Goal: Task Accomplishment & Management: Use online tool/utility

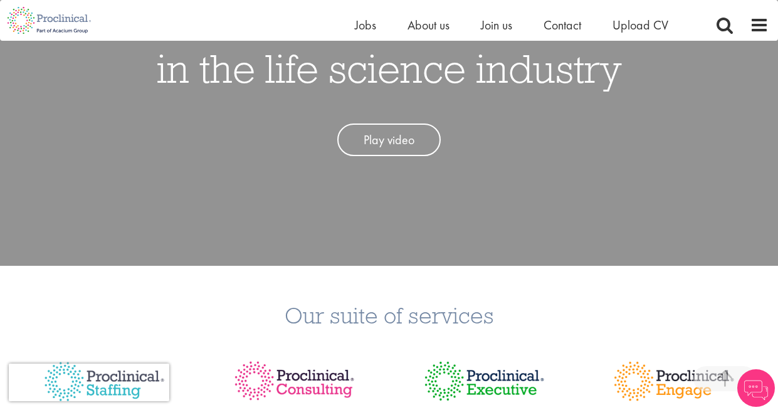
scroll to position [338, 0]
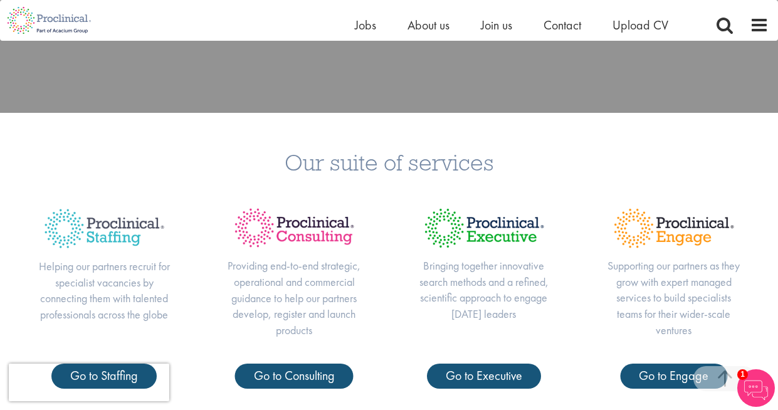
drag, startPoint x: 76, startPoint y: 288, endPoint x: 156, endPoint y: 287, distance: 79.7
click at [156, 287] on p "Helping our partners recruit for specialist vacancies by connecting them with t…" at bounding box center [104, 290] width 140 height 65
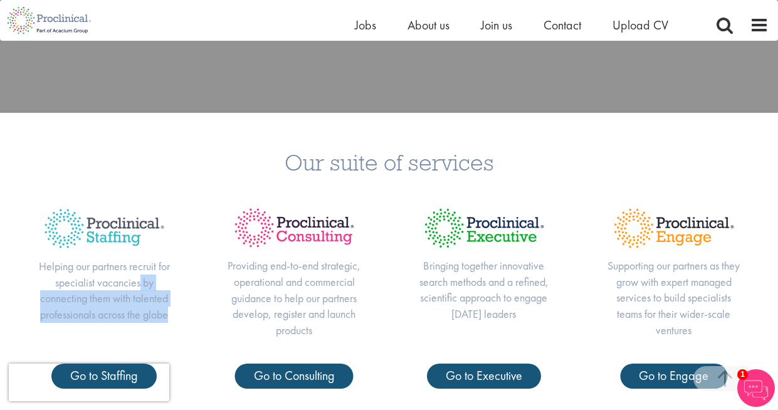
drag, startPoint x: 139, startPoint y: 285, endPoint x: 177, endPoint y: 316, distance: 49.1
click at [177, 316] on div "Helping our partners recruit for specialist vacancies by connecting them with t…" at bounding box center [104, 281] width 190 height 164
click at [177, 317] on div "Helping our partners recruit for specialist vacancies by connecting them with t…" at bounding box center [104, 281] width 190 height 164
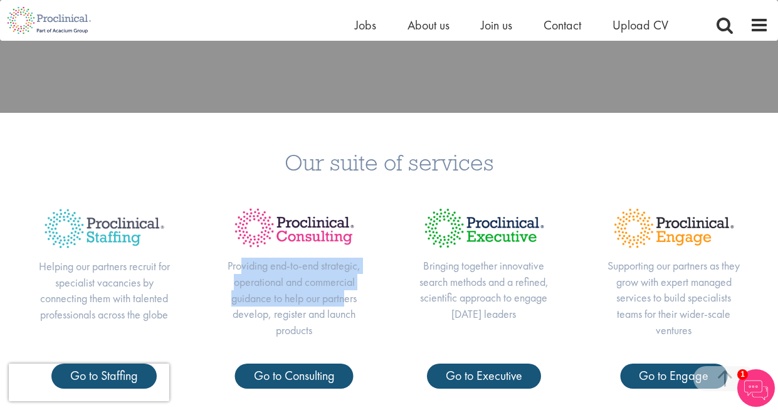
drag, startPoint x: 240, startPoint y: 260, endPoint x: 347, endPoint y: 302, distance: 114.9
click at [347, 302] on p "Providing end-to-end strategic, operational and commercial guidance to help our…" at bounding box center [294, 298] width 140 height 81
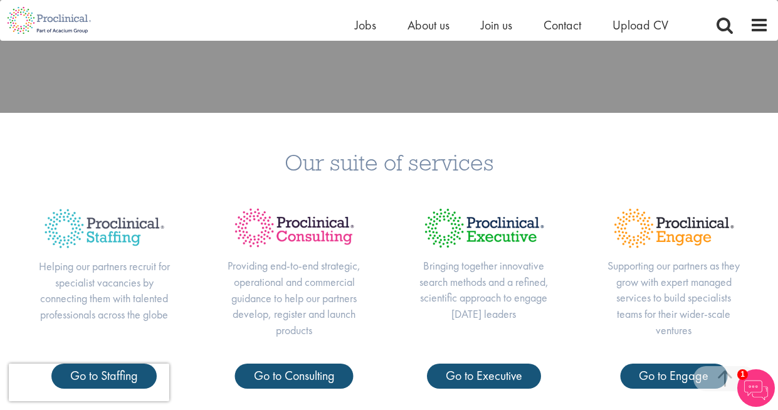
drag, startPoint x: 468, startPoint y: 271, endPoint x: 507, endPoint y: 303, distance: 51.2
click at [504, 301] on p "Bringing together innovative search methods and a refined, scientific approach …" at bounding box center [484, 290] width 140 height 65
click at [507, 303] on p "Bringing together innovative search methods and a refined, scientific approach …" at bounding box center [484, 290] width 140 height 65
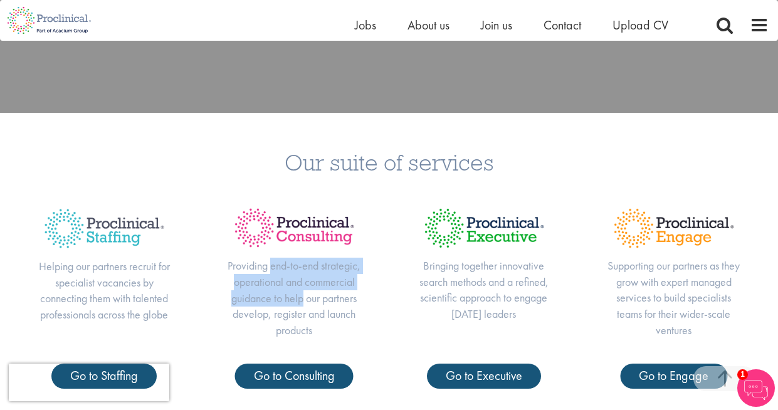
drag, startPoint x: 269, startPoint y: 265, endPoint x: 331, endPoint y: 322, distance: 84.7
click at [329, 319] on p "Providing end-to-end strategic, operational and commercial guidance to help our…" at bounding box center [294, 298] width 140 height 81
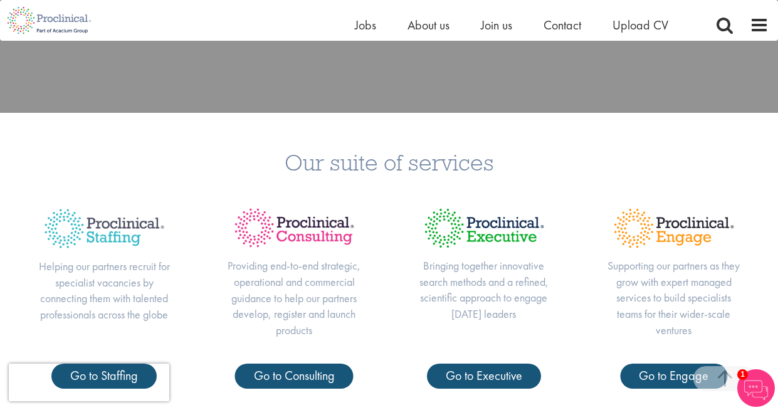
click at [331, 322] on p "Providing end-to-end strategic, operational and commercial guidance to help our…" at bounding box center [294, 298] width 140 height 81
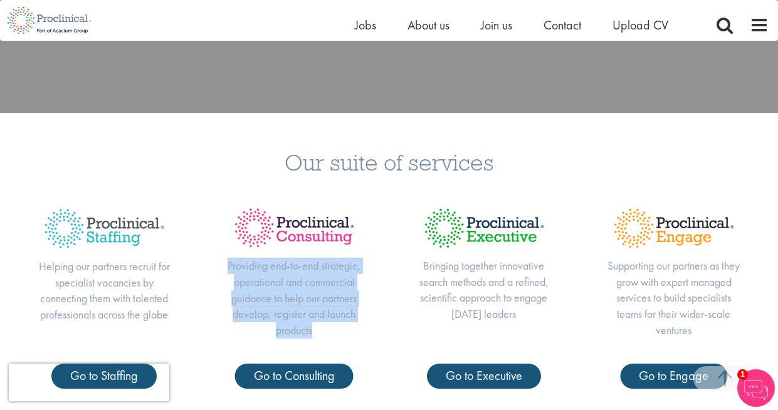
drag, startPoint x: 223, startPoint y: 267, endPoint x: 324, endPoint y: 325, distance: 116.6
click at [324, 325] on div "Providing end-to-end strategic, operational and commercial guidance to help our…" at bounding box center [294, 281] width 190 height 164
click at [509, 271] on p "Bringing together innovative search methods and a refined, scientific approach …" at bounding box center [484, 290] width 140 height 65
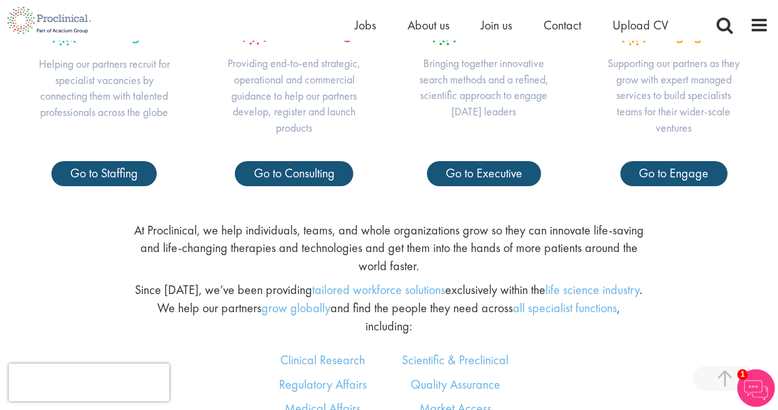
scroll to position [568, 0]
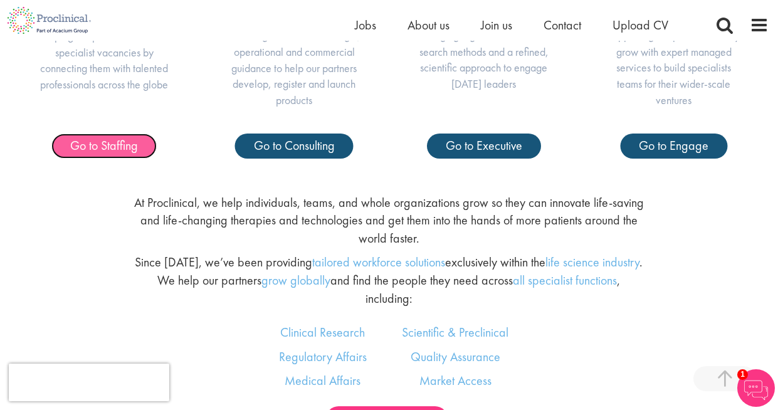
click at [144, 147] on link "Go to Staffing" at bounding box center [103, 146] width 105 height 25
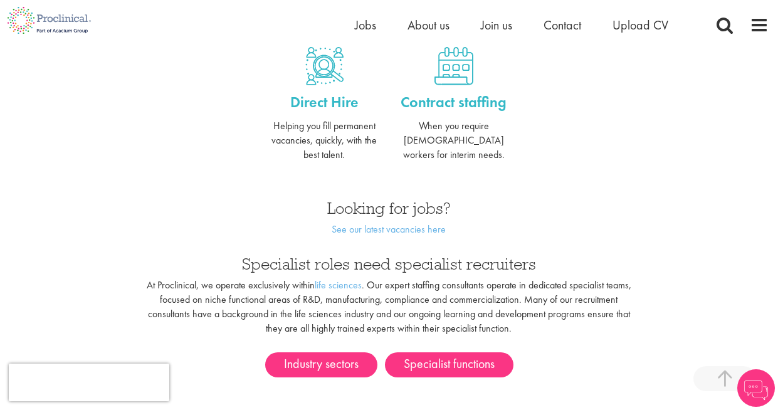
scroll to position [653, 0]
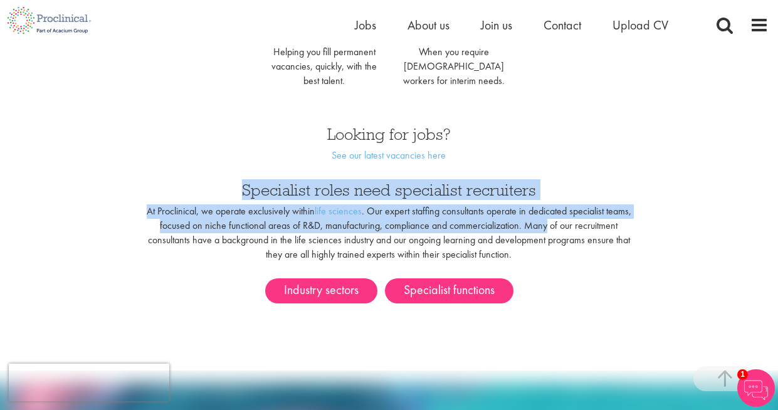
drag, startPoint x: 240, startPoint y: 196, endPoint x: 548, endPoint y: 219, distance: 309.3
click at [549, 219] on div "Specialist roles need specialist recruiters At Proclinical, we operate exclusiv…" at bounding box center [389, 218] width 519 height 99
click at [470, 260] on p "At Proclinical, we operate exclusively within life sciences . Our expert staffi…" at bounding box center [389, 232] width 500 height 57
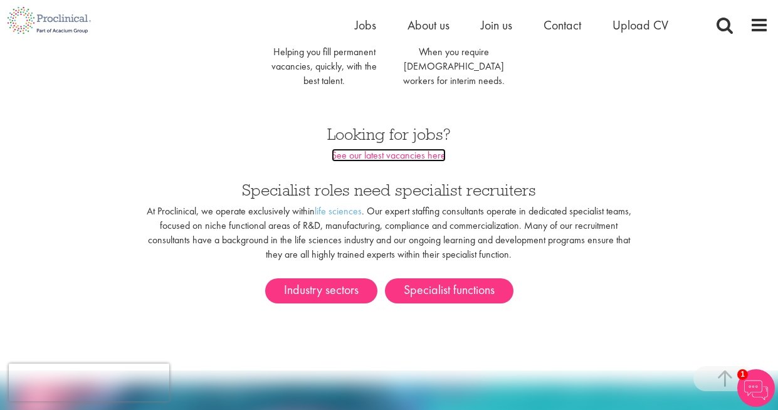
click at [416, 156] on link "See our latest vacancies here" at bounding box center [389, 155] width 114 height 13
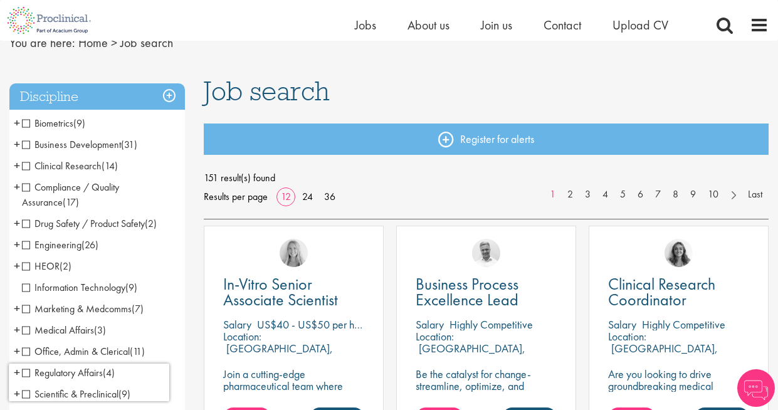
click at [64, 144] on span "Business Development" at bounding box center [71, 144] width 99 height 13
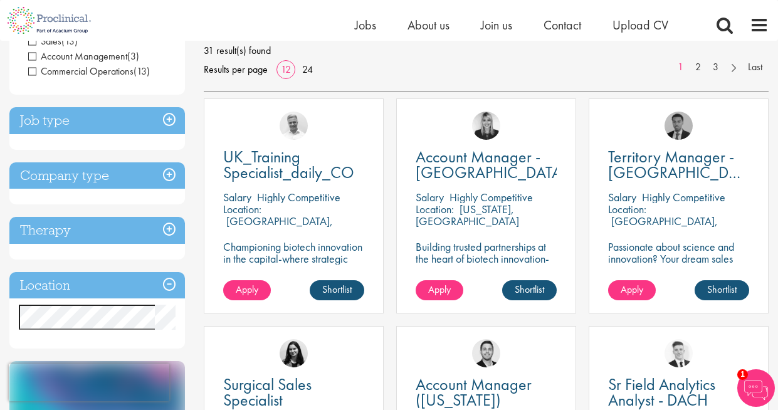
scroll to position [174, 0]
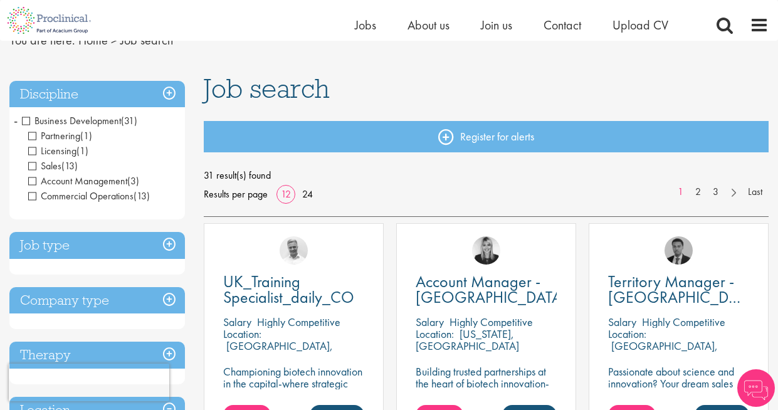
scroll to position [62, 0]
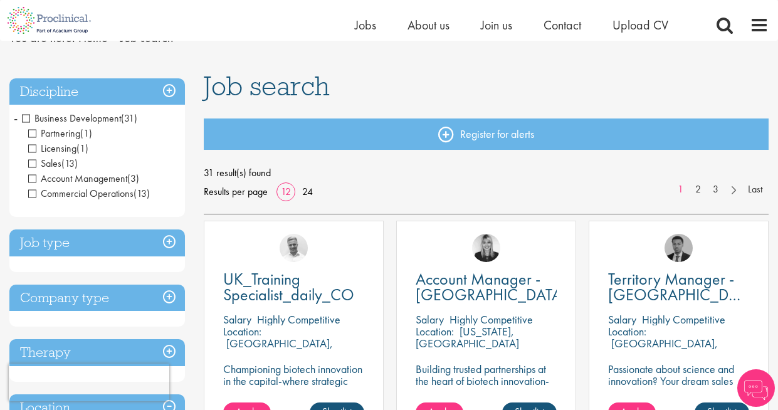
click at [167, 254] on h3 "Job type" at bounding box center [97, 242] width 176 height 27
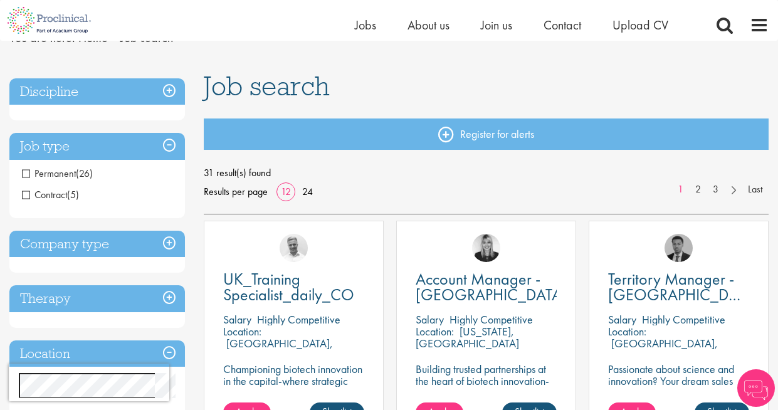
click at [26, 176] on span "Permanent" at bounding box center [49, 173] width 54 height 13
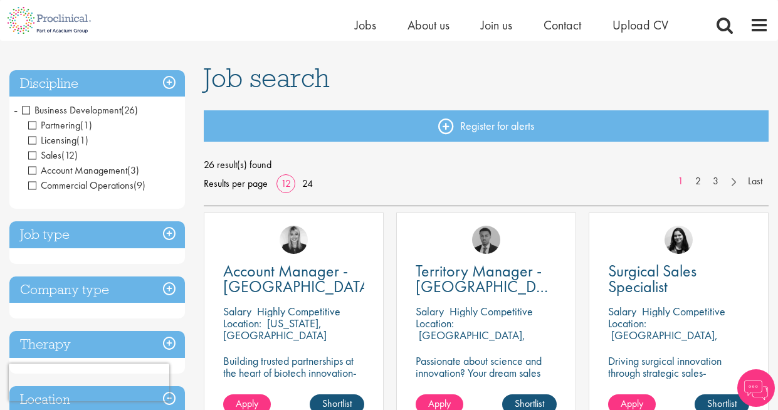
scroll to position [70, 0]
click at [167, 305] on div "Company type Pharmaceuticals (5) Medical Devices (3) Biotechnology (1) Food Pro…" at bounding box center [97, 298] width 176 height 43
click at [171, 287] on h3 "Company type" at bounding box center [97, 290] width 176 height 27
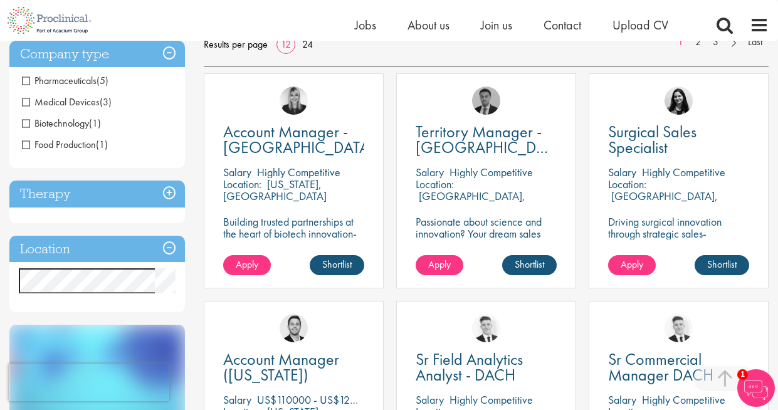
scroll to position [223, 0]
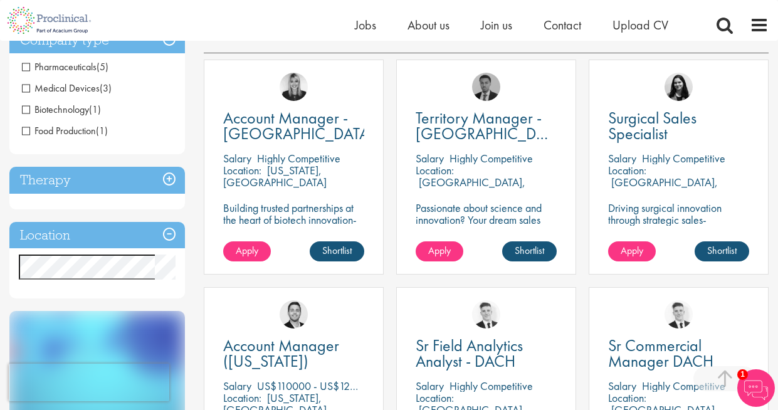
click at [169, 236] on h3 "Location" at bounding box center [97, 235] width 176 height 27
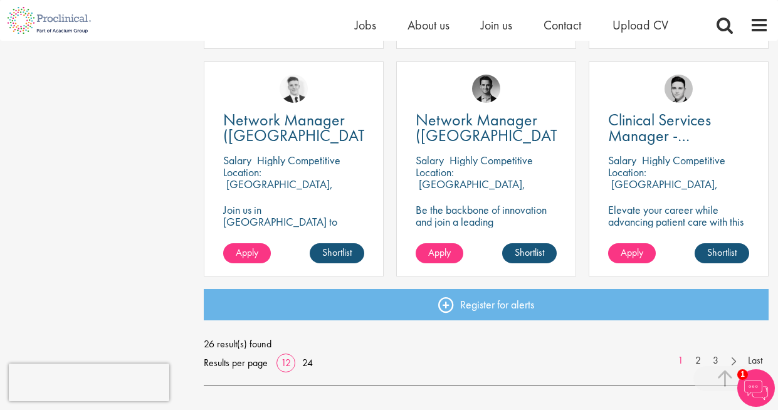
scroll to position [913, 0]
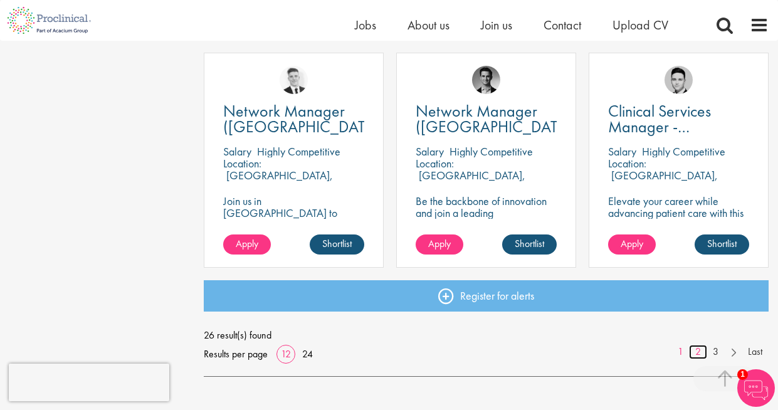
click at [700, 351] on link "2" at bounding box center [698, 352] width 18 height 14
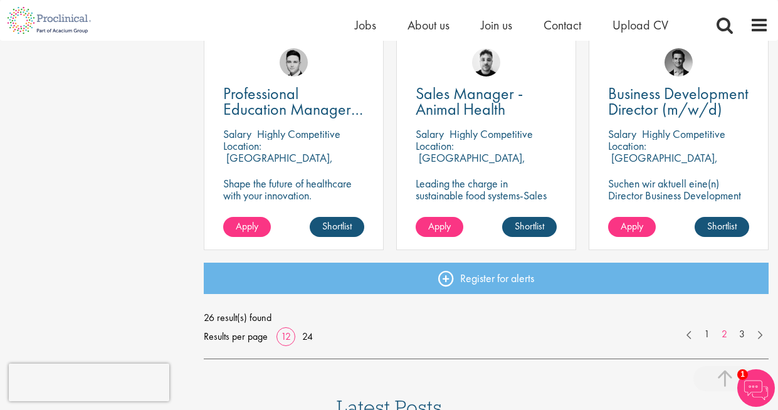
scroll to position [941, 0]
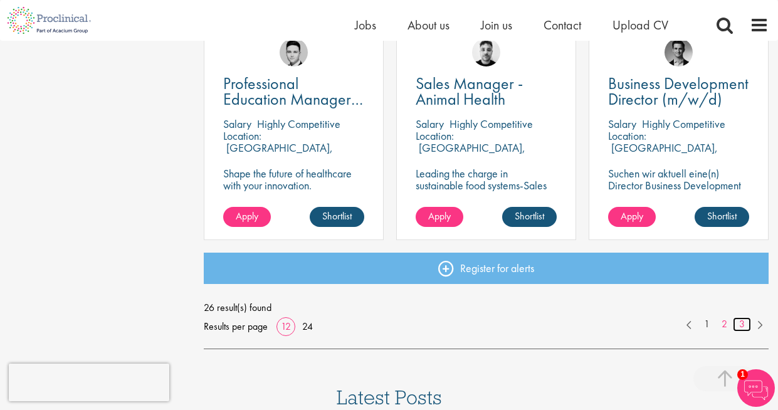
click at [741, 325] on link "3" at bounding box center [742, 324] width 18 height 14
